Goal: Task Accomplishment & Management: Manage account settings

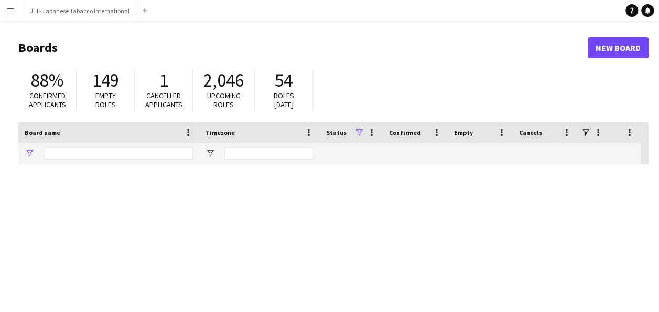
type input "***"
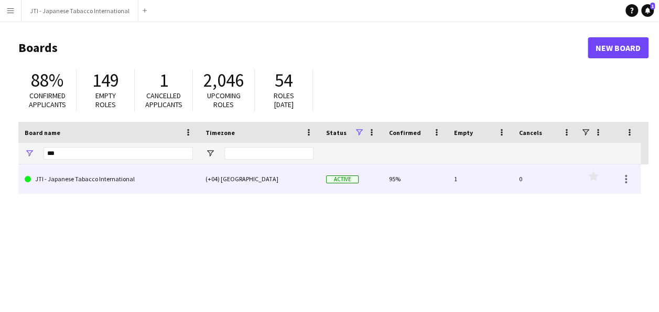
click at [102, 180] on link "JTI - Japanese Tabacco International" at bounding box center [109, 178] width 168 height 29
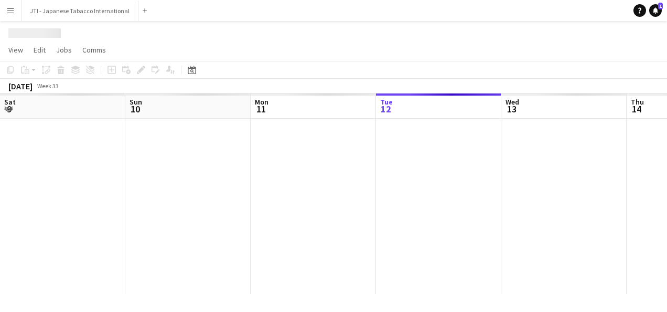
scroll to position [0, 251]
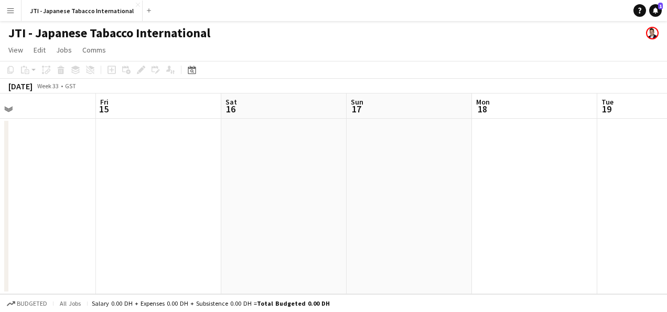
drag, startPoint x: 510, startPoint y: 209, endPoint x: 104, endPoint y: 213, distance: 405.4
click at [104, 213] on app-calendar-viewport "Mon 11 Tue 12 Wed 13 Thu 14 Fri 15 Sat 16 Sun 17 Mon 18 Tue 19 Wed 20 Thu 21" at bounding box center [333, 193] width 667 height 200
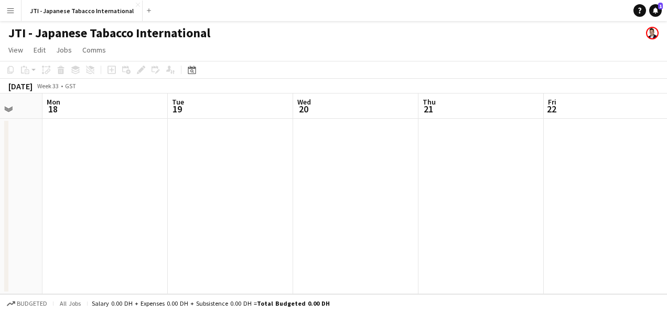
drag, startPoint x: 497, startPoint y: 185, endPoint x: 68, endPoint y: 189, distance: 429.6
click at [68, 189] on app-calendar-viewport "Fri 15 Sat 16 Sun 17 Mon 18 Tue 19 Wed 20 Thu 21 Fri 22 Sat 23 Sun 24 Mon 25" at bounding box center [333, 193] width 667 height 200
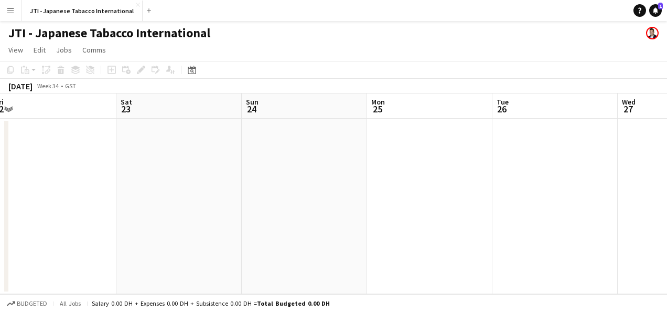
drag, startPoint x: 667, startPoint y: 203, endPoint x: 114, endPoint y: 196, distance: 552.3
click at [114, 196] on app-calendar-viewport "Tue 19 Wed 20 Thu 21 Fri 22 Sat 23 Sun 24 Mon 25 Tue 26 Wed 27 Thu 28 Fri 29" at bounding box center [333, 193] width 667 height 200
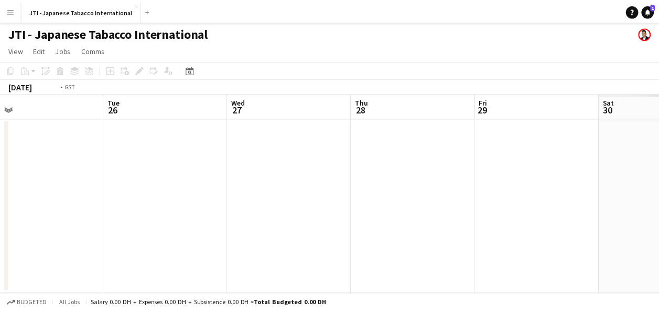
scroll to position [0, 401]
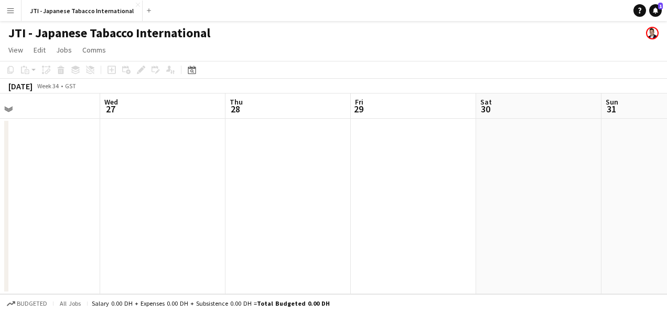
drag, startPoint x: 542, startPoint y: 185, endPoint x: -2, endPoint y: 186, distance: 543.9
click at [0, 186] on html "Menu Boards Boards Boards All jobs Status Workforce Workforce My Workforce Recr…" at bounding box center [333, 156] width 667 height 312
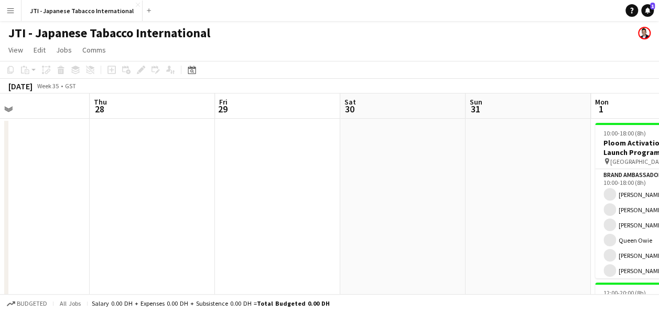
scroll to position [0, 478]
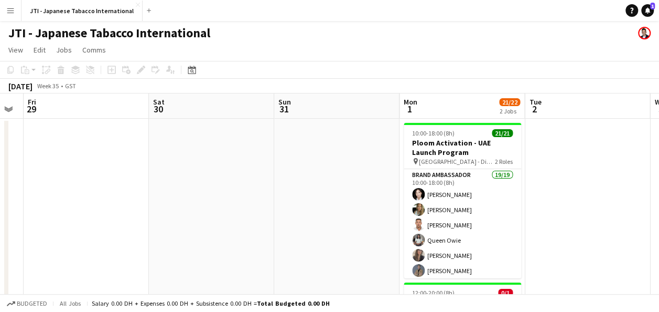
drag, startPoint x: 595, startPoint y: 178, endPoint x: 268, endPoint y: 181, distance: 327.3
click at [268, 181] on app-calendar-viewport "Mon 25 Tue 26 Wed 27 Thu 28 Fri 29 Sat 30 Sun 31 Mon 1 21/22 2 Jobs Tue 2 Wed 3…" at bounding box center [329, 239] width 659 height 293
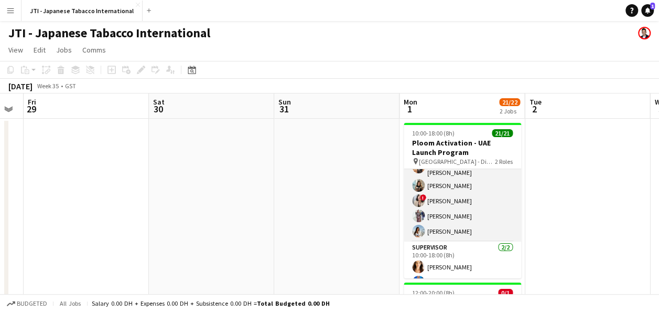
scroll to position [251, 0]
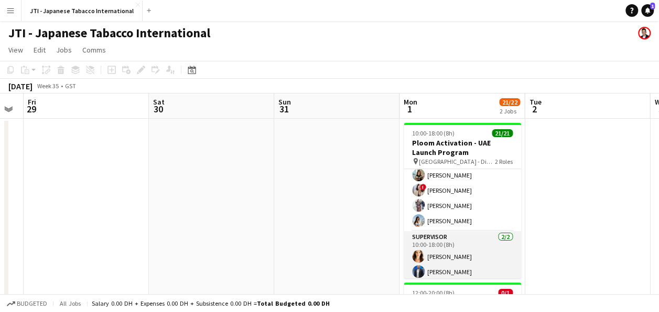
click at [470, 253] on app-card-role "Supervisor [DATE] 10:00-18:00 (8h) [PERSON_NAME] roveratti [PERSON_NAME] Raziqa" at bounding box center [462, 256] width 117 height 51
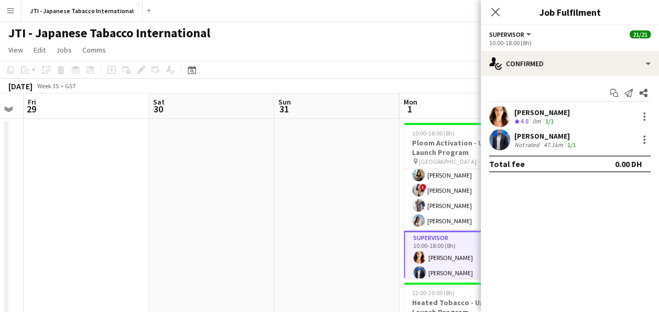
click at [566, 112] on div "[PERSON_NAME]" at bounding box center [542, 112] width 56 height 9
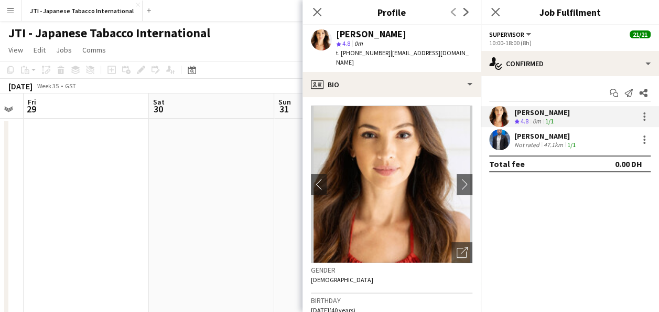
drag, startPoint x: 409, startPoint y: 35, endPoint x: 325, endPoint y: 37, distance: 83.4
click at [325, 37] on div "[PERSON_NAME] star 4.8 0m t. [PHONE_NUMBER] | [EMAIL_ADDRESS][DOMAIN_NAME]" at bounding box center [392, 48] width 178 height 47
copy div "[PERSON_NAME]"
click at [567, 141] on app-skills-label "1/1" at bounding box center [571, 145] width 8 height 8
